Goal: Check status: Check status

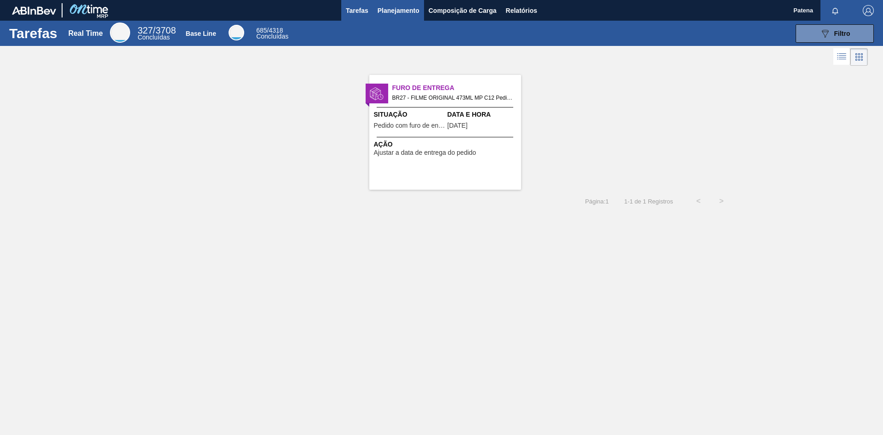
click at [410, 11] on span "Planejamento" at bounding box center [398, 10] width 42 height 11
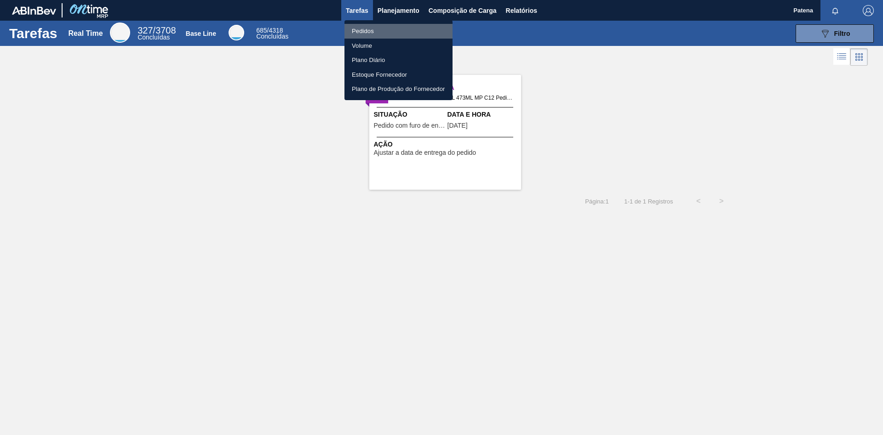
click at [393, 29] on li "Pedidos" at bounding box center [398, 31] width 108 height 15
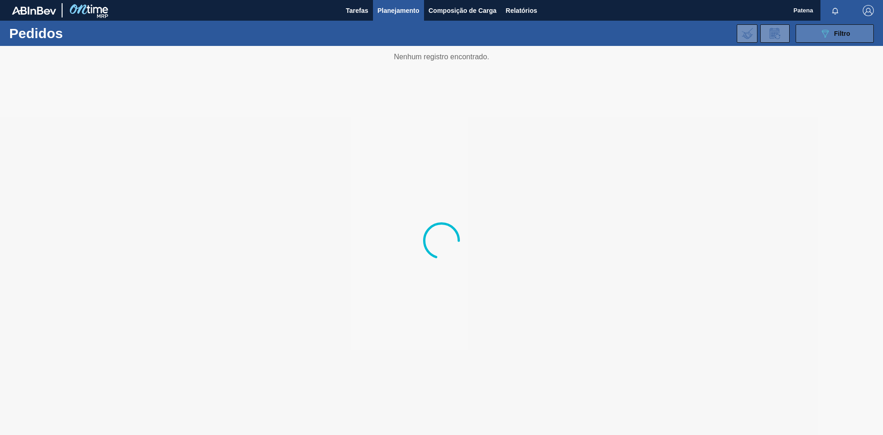
click at [563, 40] on button "089F7B8B-B2A5-4AFE-B5C0-19BA573D28AC Filtro" at bounding box center [834, 33] width 78 height 18
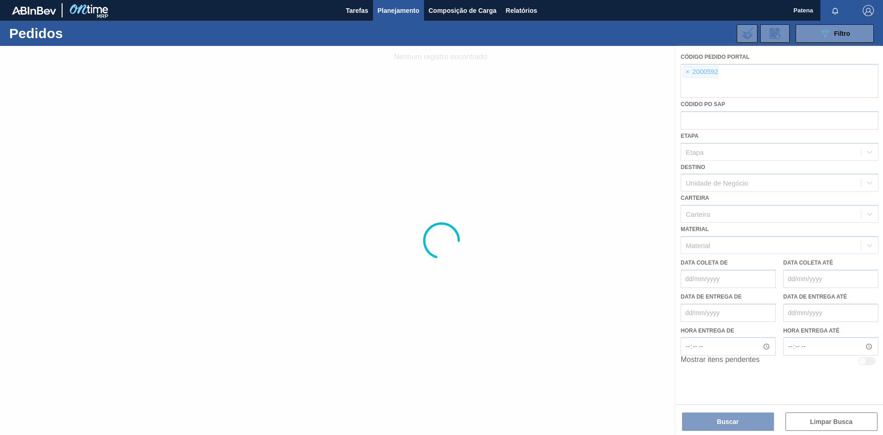
click at [563, 70] on div at bounding box center [441, 240] width 883 height 389
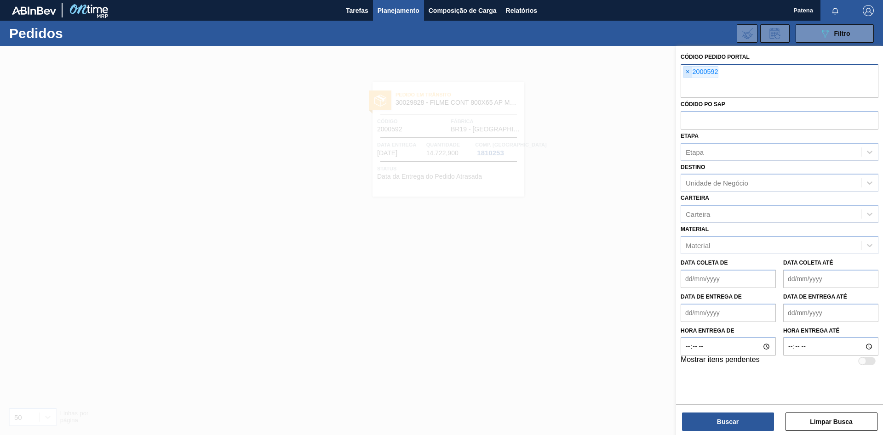
click at [563, 74] on span "×" at bounding box center [687, 72] width 9 height 11
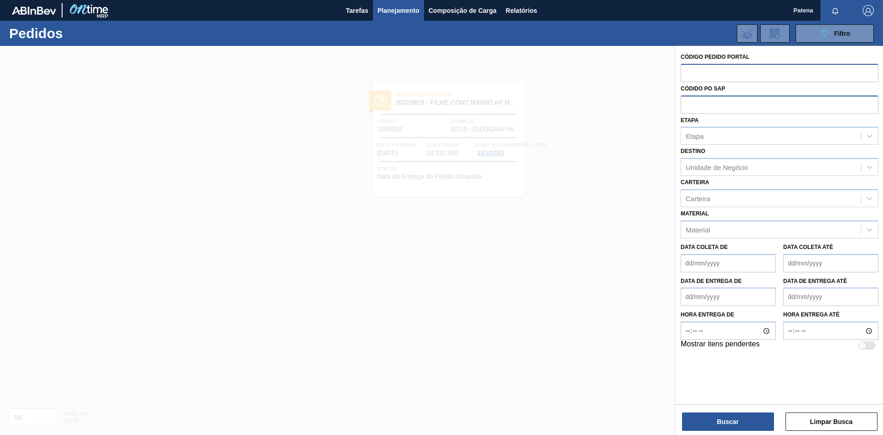
click at [563, 105] on input "text" at bounding box center [779, 104] width 198 height 17
paste input "50785395"
type input "50785395"
click at [563, 257] on button "Buscar" at bounding box center [728, 422] width 92 height 18
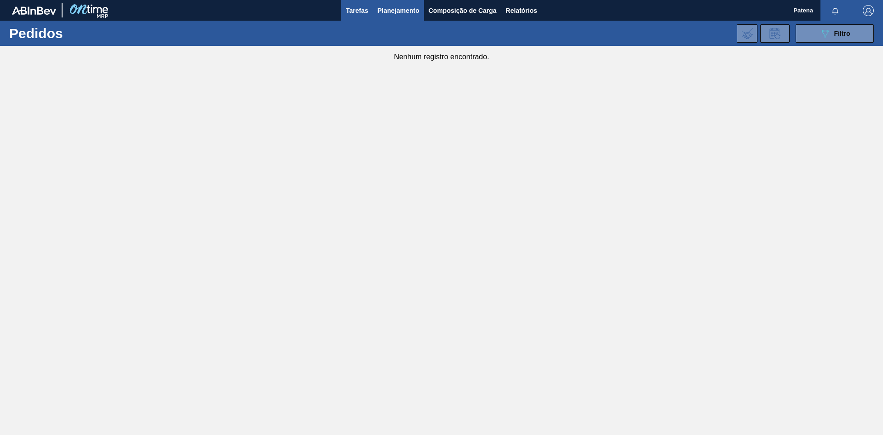
click at [356, 8] on span "Tarefas" at bounding box center [357, 10] width 23 height 11
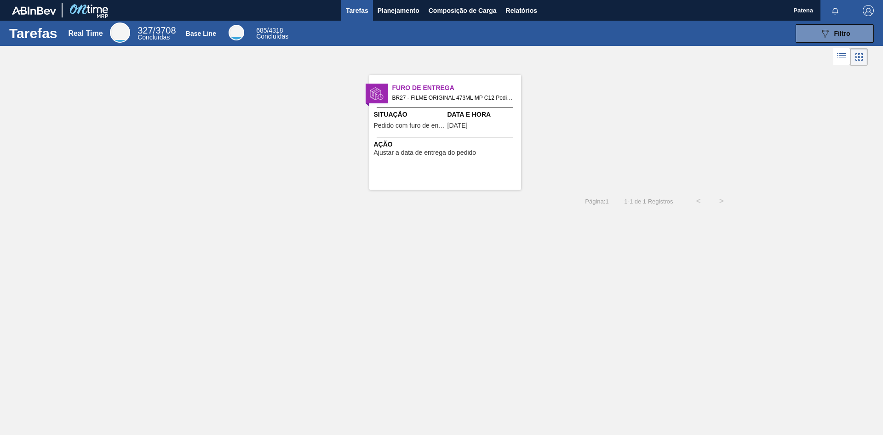
click at [563, 139] on div "Furo de Entrega BR27 - FILME ORIGINAL 473ML MP C12 Pedido - 2007312 Situação Pe…" at bounding box center [441, 129] width 883 height 122
